Goal: Task Accomplishment & Management: Manage account settings

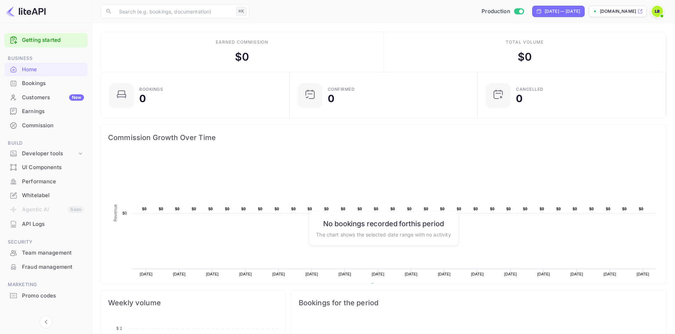
scroll to position [110, 178]
click at [54, 270] on div "Fraud management" at bounding box center [53, 267] width 62 height 8
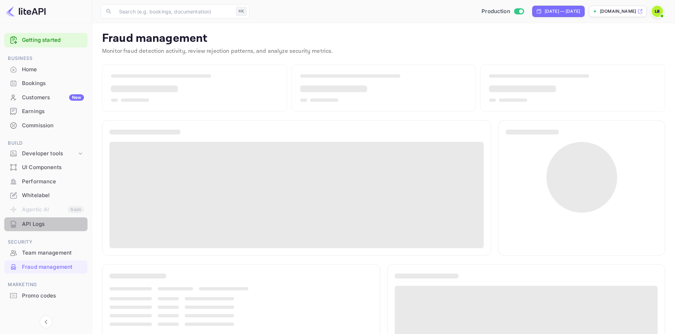
click at [47, 222] on div "API Logs" at bounding box center [53, 224] width 62 height 8
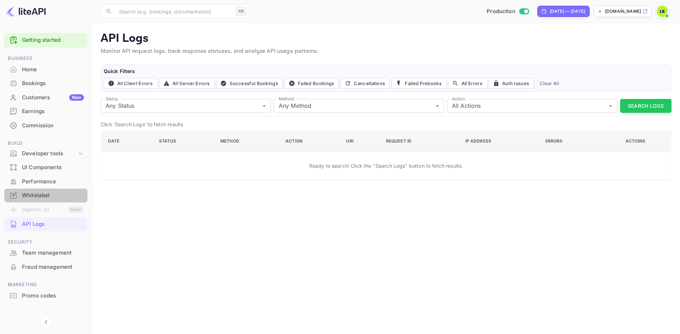
click at [49, 197] on div "Whitelabel" at bounding box center [53, 195] width 62 height 8
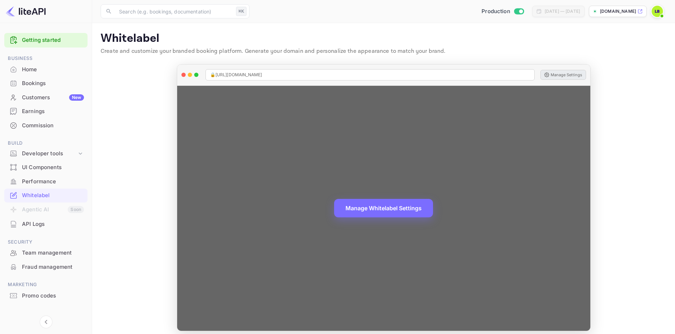
click at [567, 74] on button "Manage Settings" at bounding box center [563, 75] width 46 height 10
